Goal: Complete application form

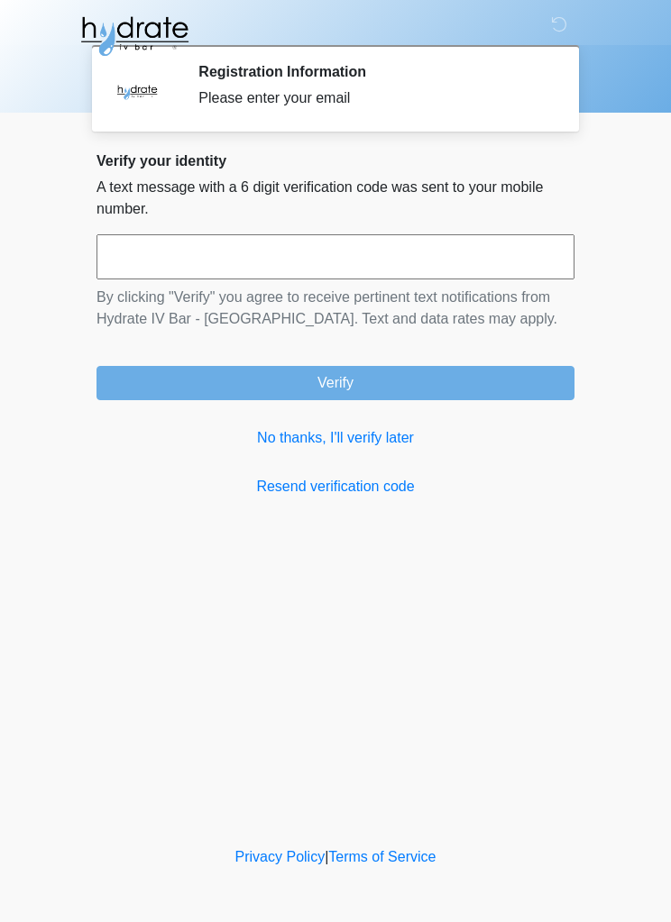
click at [332, 444] on link "No thanks, I'll verify later" at bounding box center [335, 438] width 478 height 22
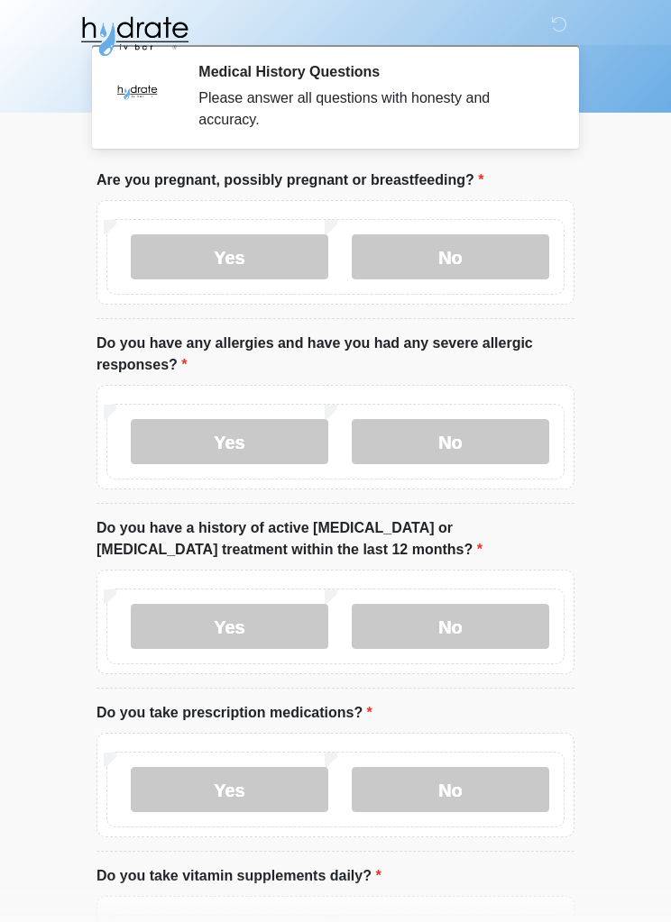
click at [504, 268] on label "No" at bounding box center [450, 256] width 197 height 45
click at [488, 461] on label "No" at bounding box center [450, 441] width 197 height 45
click at [488, 630] on label "No" at bounding box center [450, 626] width 197 height 45
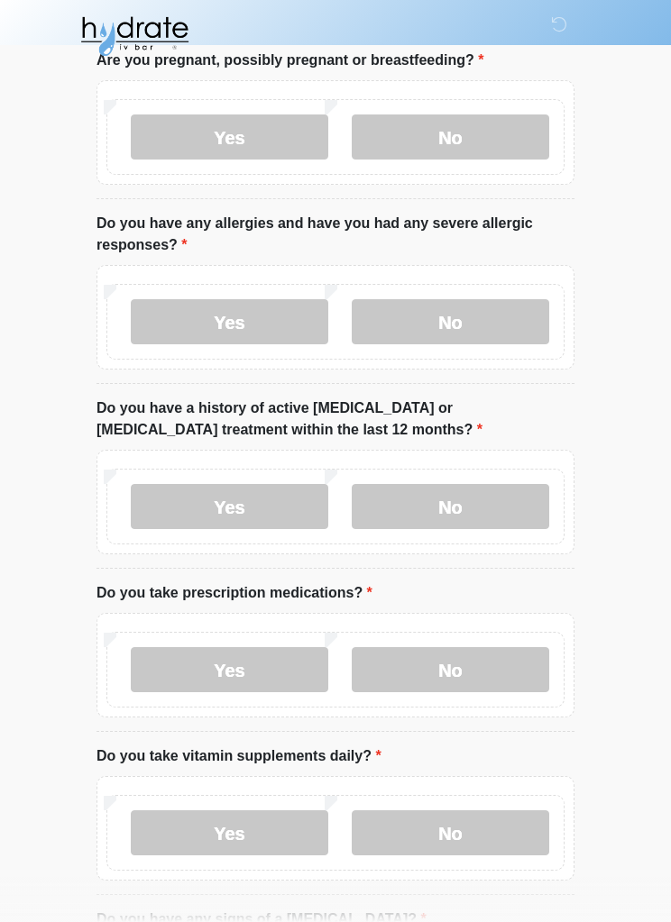
scroll to position [127, 0]
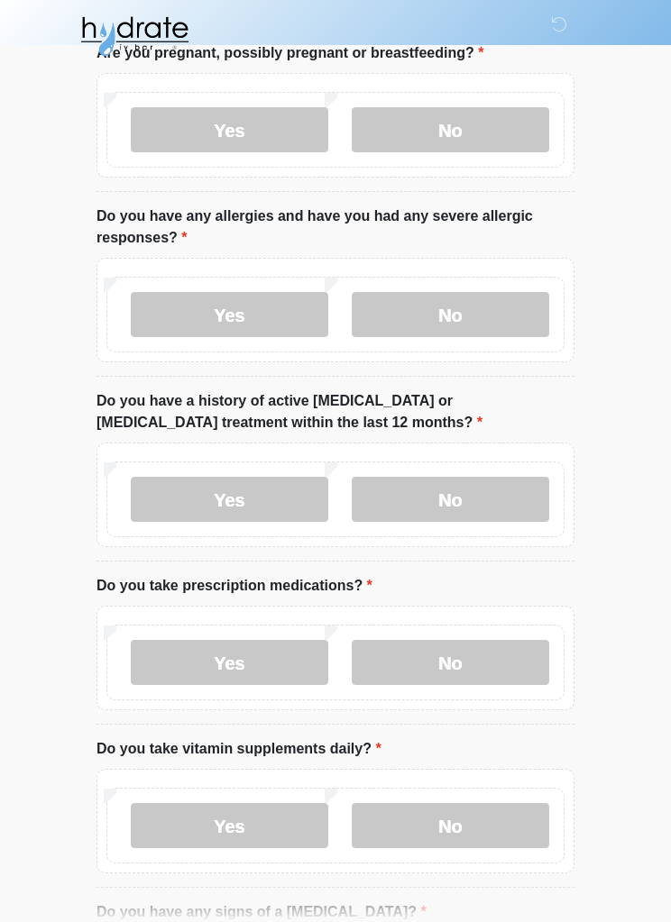
click at [470, 672] on label "No" at bounding box center [450, 662] width 197 height 45
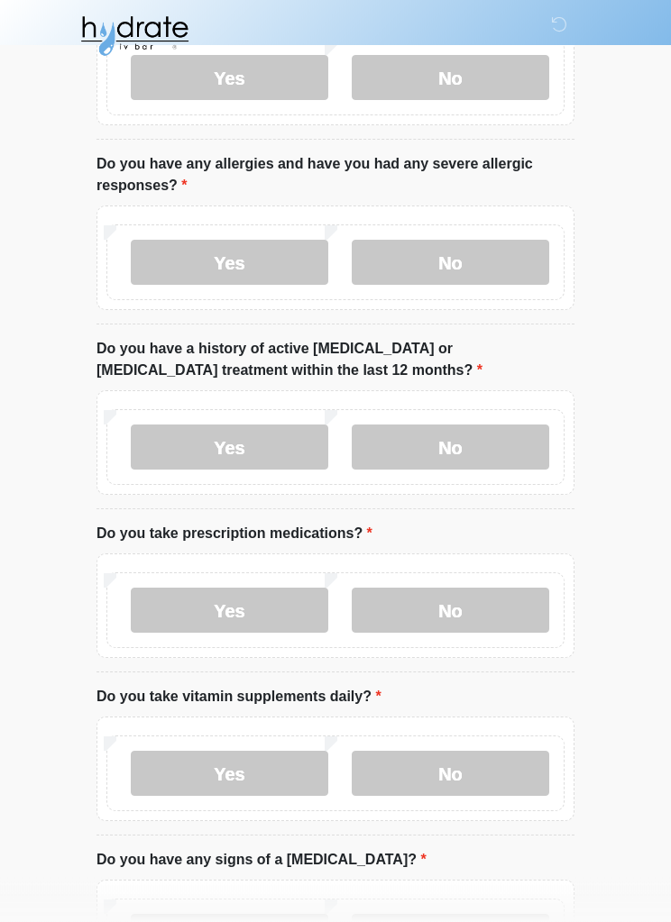
scroll to position [270, 0]
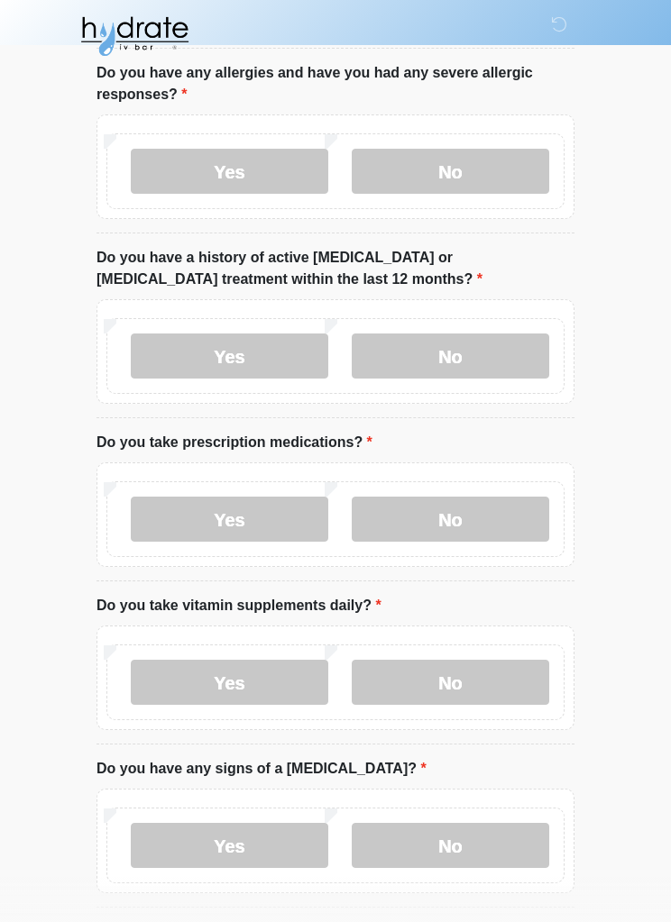
click at [463, 679] on label "No" at bounding box center [450, 682] width 197 height 45
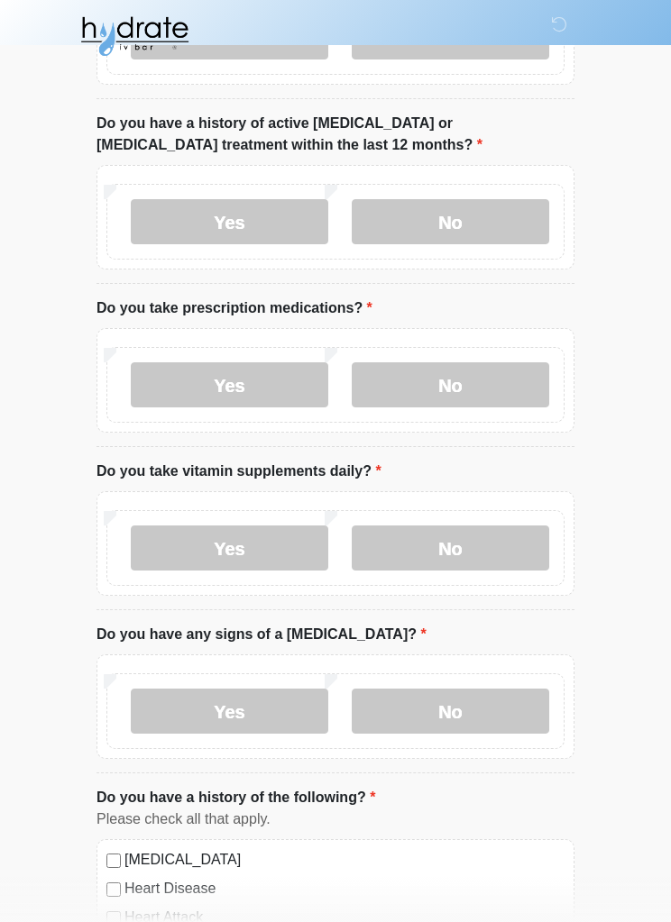
scroll to position [406, 0]
click at [456, 713] on label "No" at bounding box center [450, 710] width 197 height 45
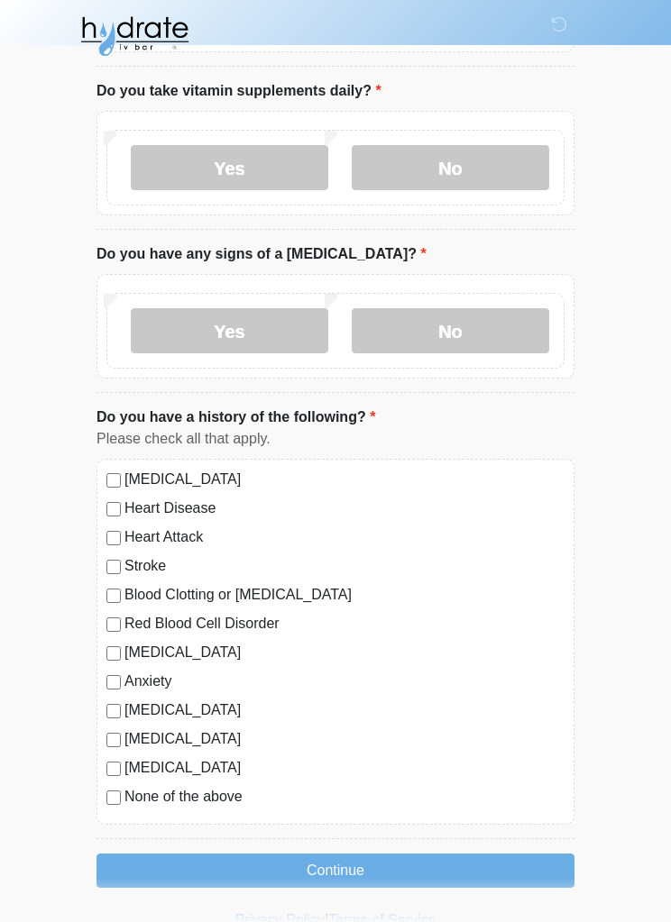
scroll to position [786, 0]
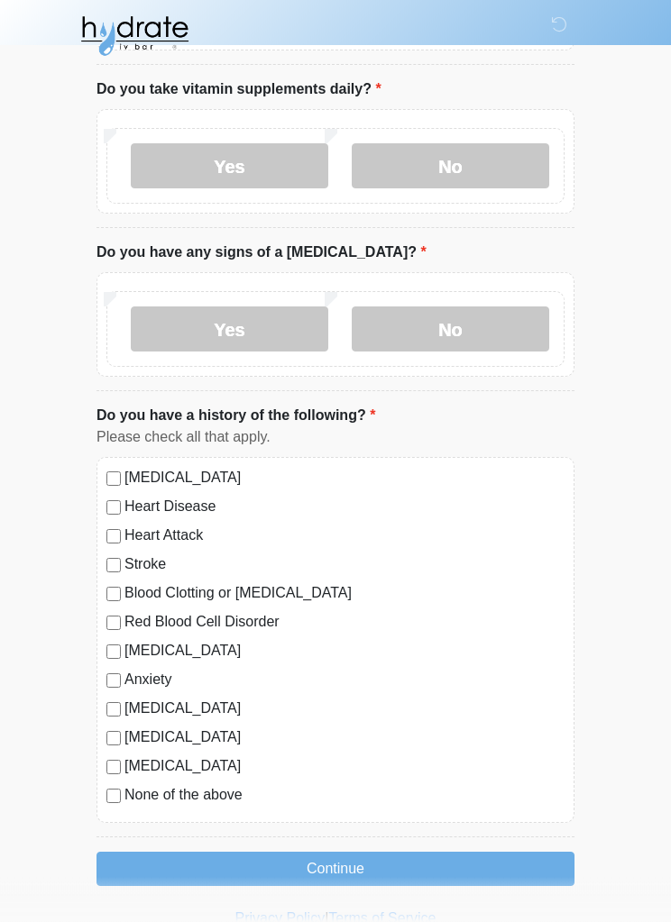
click at [133, 787] on label "None of the above" at bounding box center [344, 796] width 440 height 22
click at [394, 872] on button "Continue" at bounding box center [335, 870] width 478 height 34
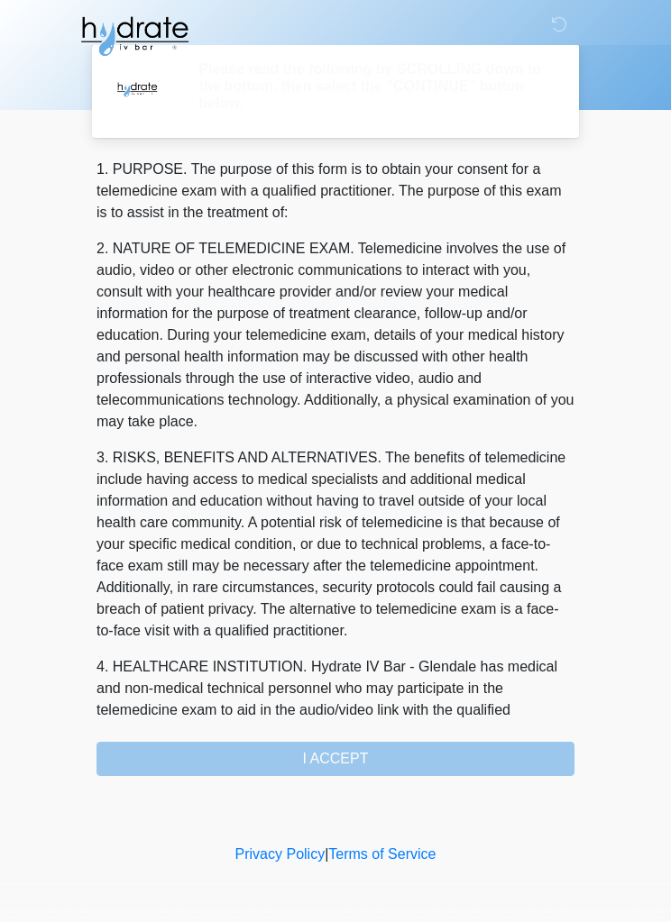
scroll to position [0, 0]
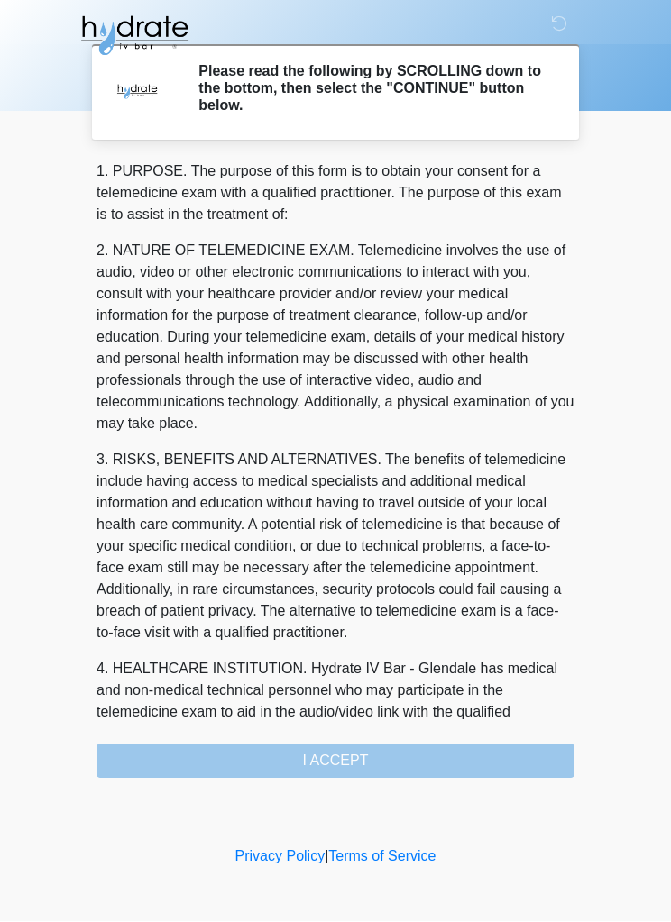
click at [416, 758] on div "1. PURPOSE. The purpose of this form is to obtain your consent for a telemedici…" at bounding box center [335, 470] width 478 height 618
click at [395, 760] on div "1. PURPOSE. The purpose of this form is to obtain your consent for a telemedici…" at bounding box center [335, 470] width 478 height 618
click at [389, 761] on div "1. PURPOSE. The purpose of this form is to obtain your consent for a telemedici…" at bounding box center [335, 470] width 478 height 618
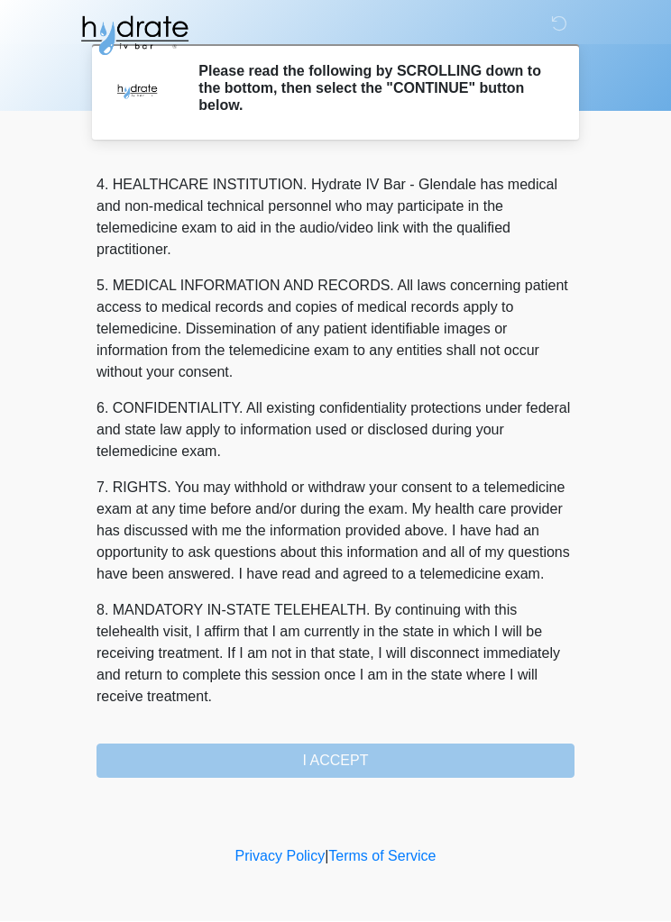
click at [389, 773] on div "1. PURPOSE. The purpose of this form is to obtain your consent for a telemedici…" at bounding box center [335, 470] width 478 height 618
click at [388, 773] on button "I ACCEPT" at bounding box center [335, 762] width 478 height 34
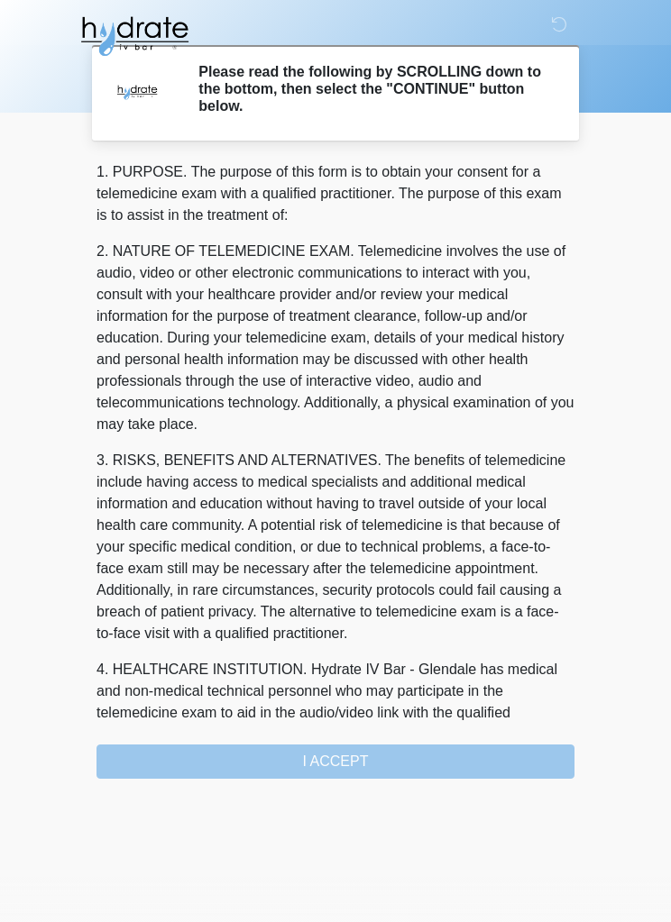
click at [407, 107] on h2 "Please read the following by SCROLLING down to the bottom, then select the "CON…" at bounding box center [372, 89] width 349 height 52
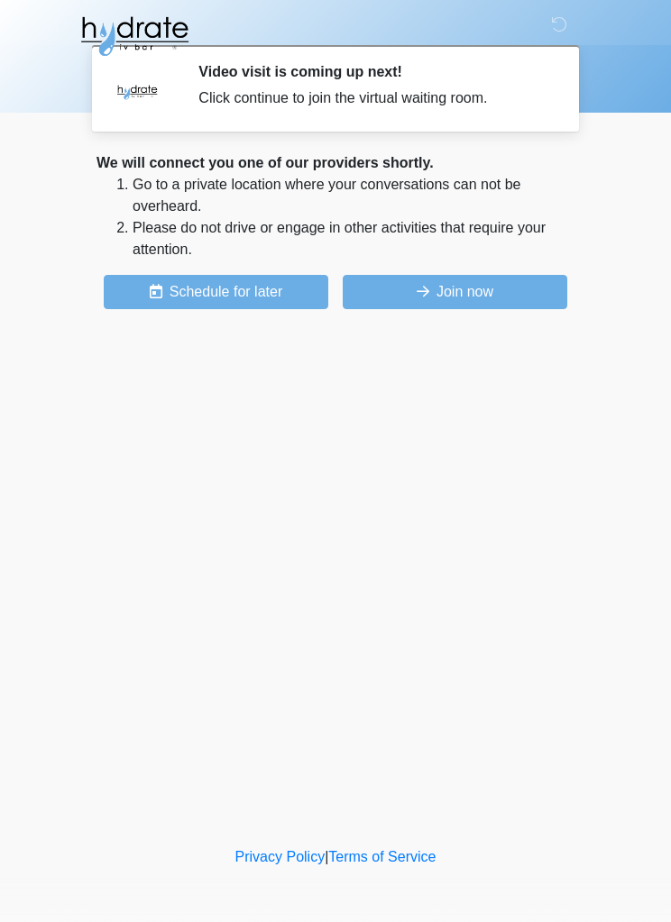
click at [481, 289] on button "Join now" at bounding box center [455, 292] width 224 height 34
